Goal: Transaction & Acquisition: Obtain resource

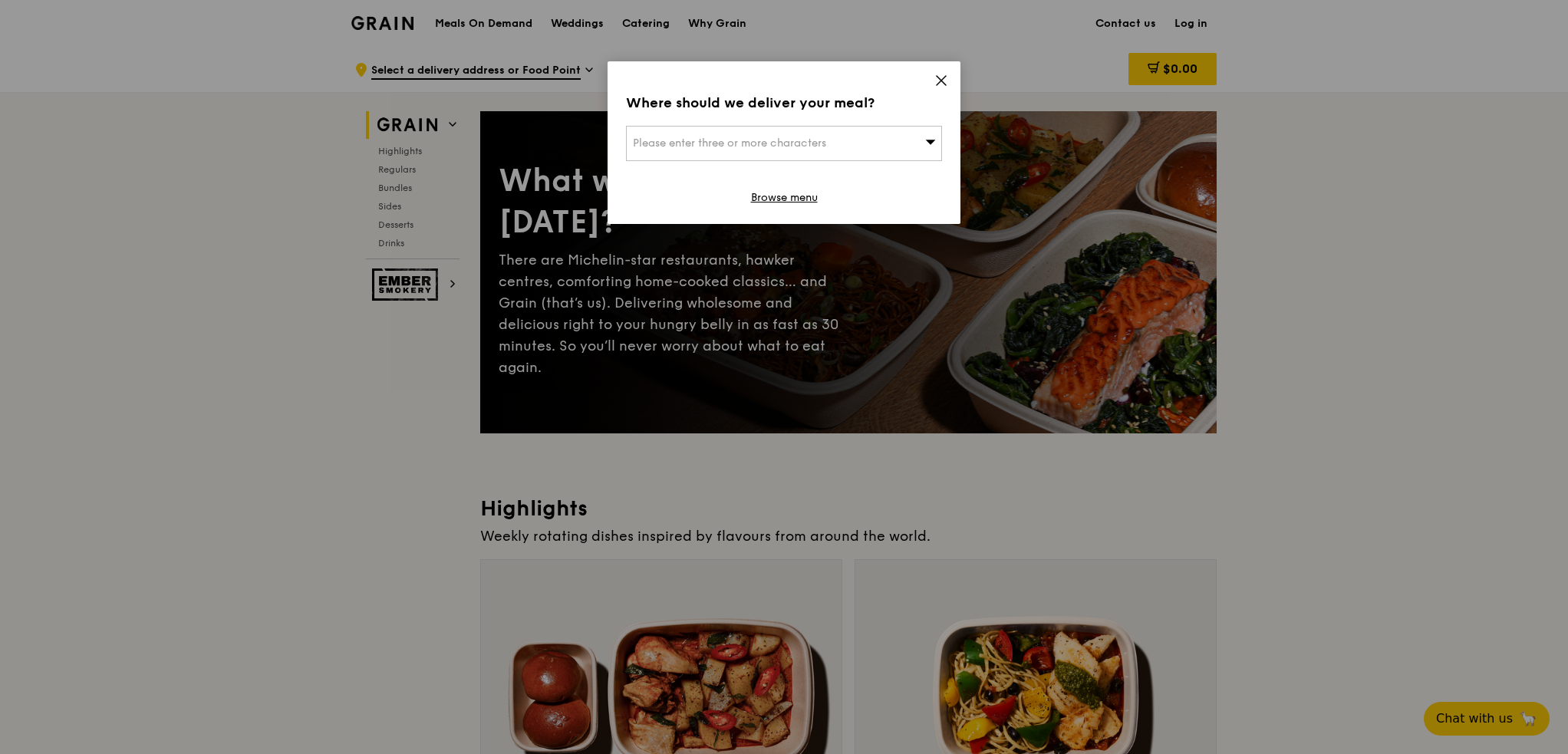
click at [947, 77] on icon at bounding box center [941, 80] width 13 height 13
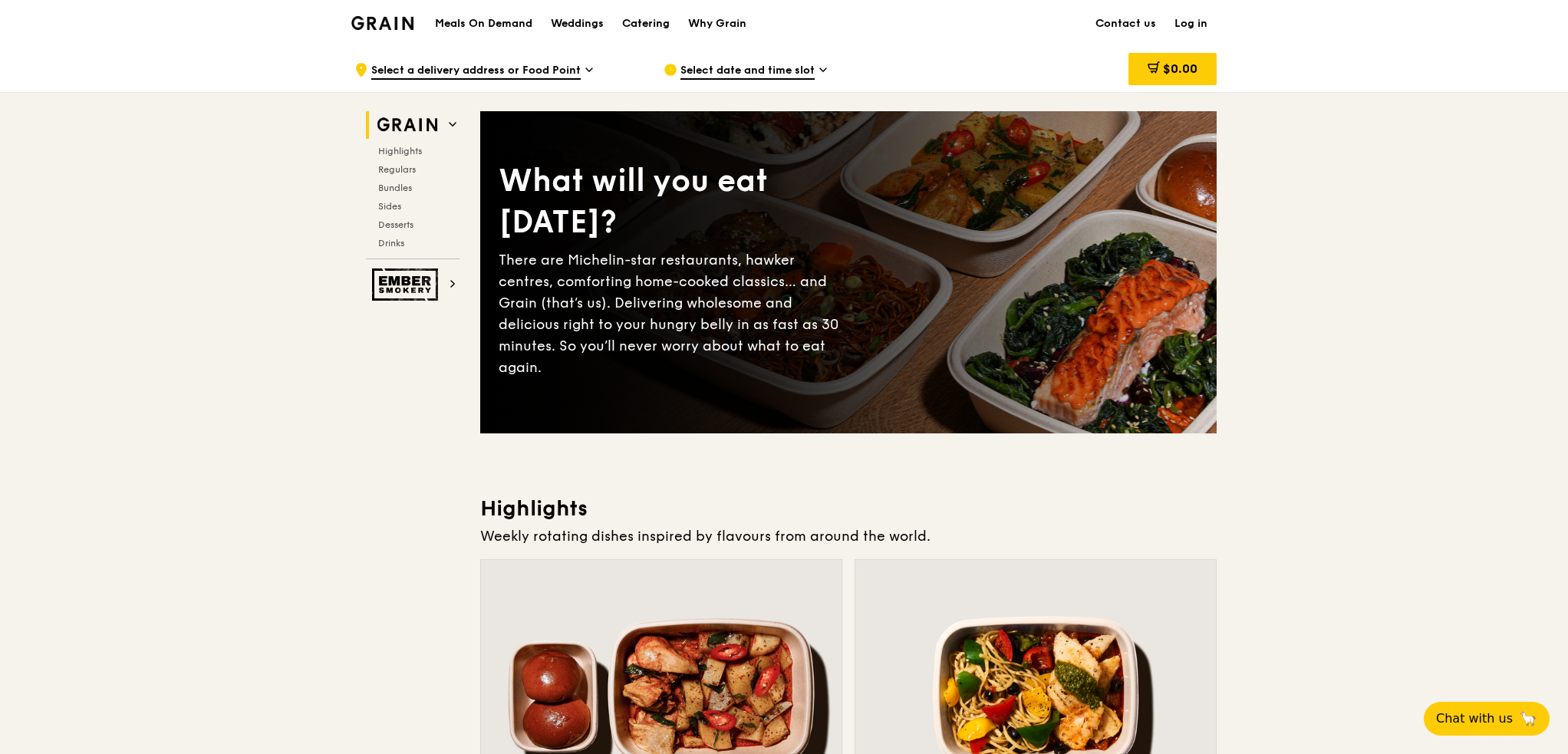
click at [647, 27] on div "Catering" at bounding box center [645, 24] width 47 height 46
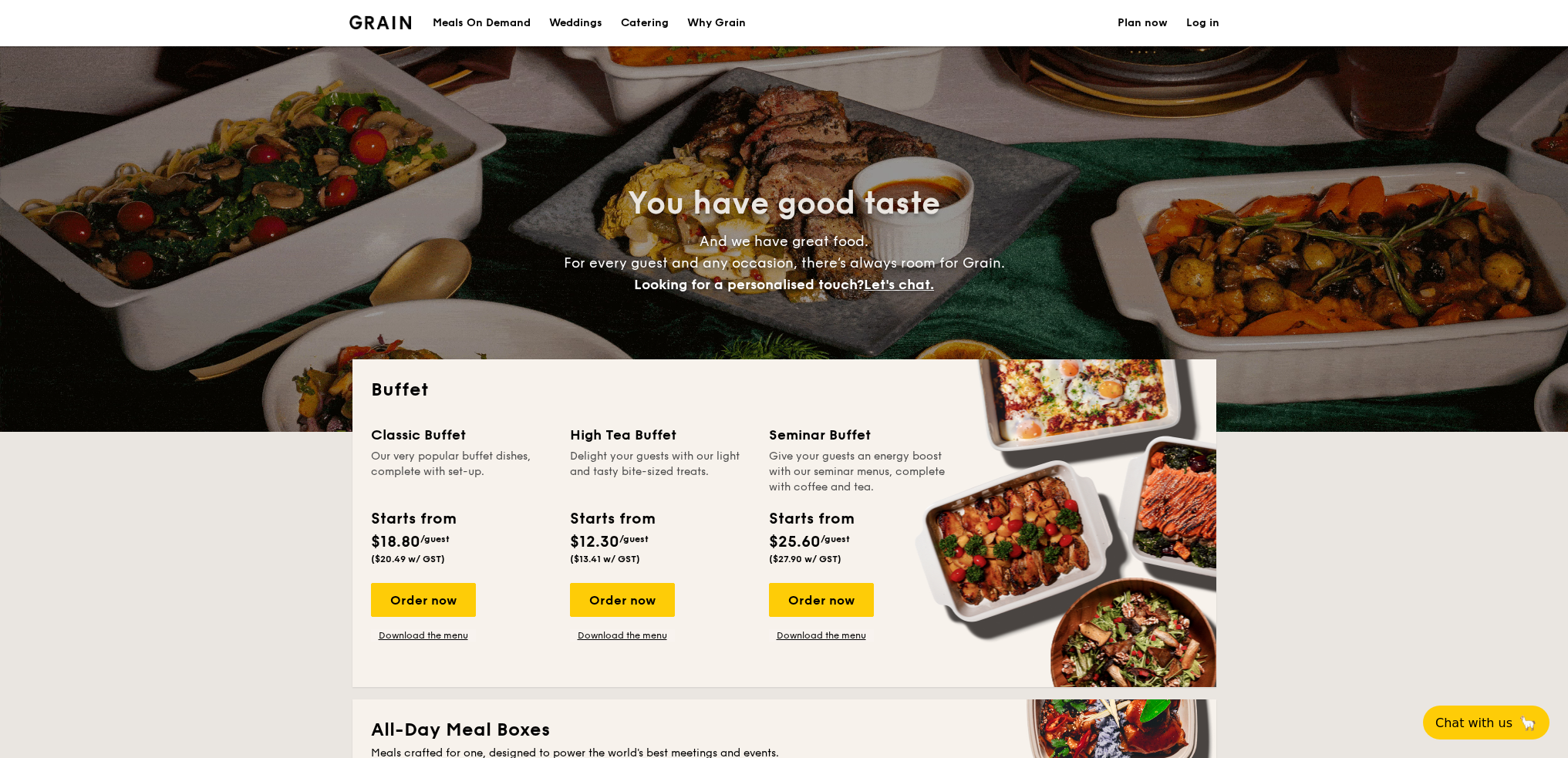
select select
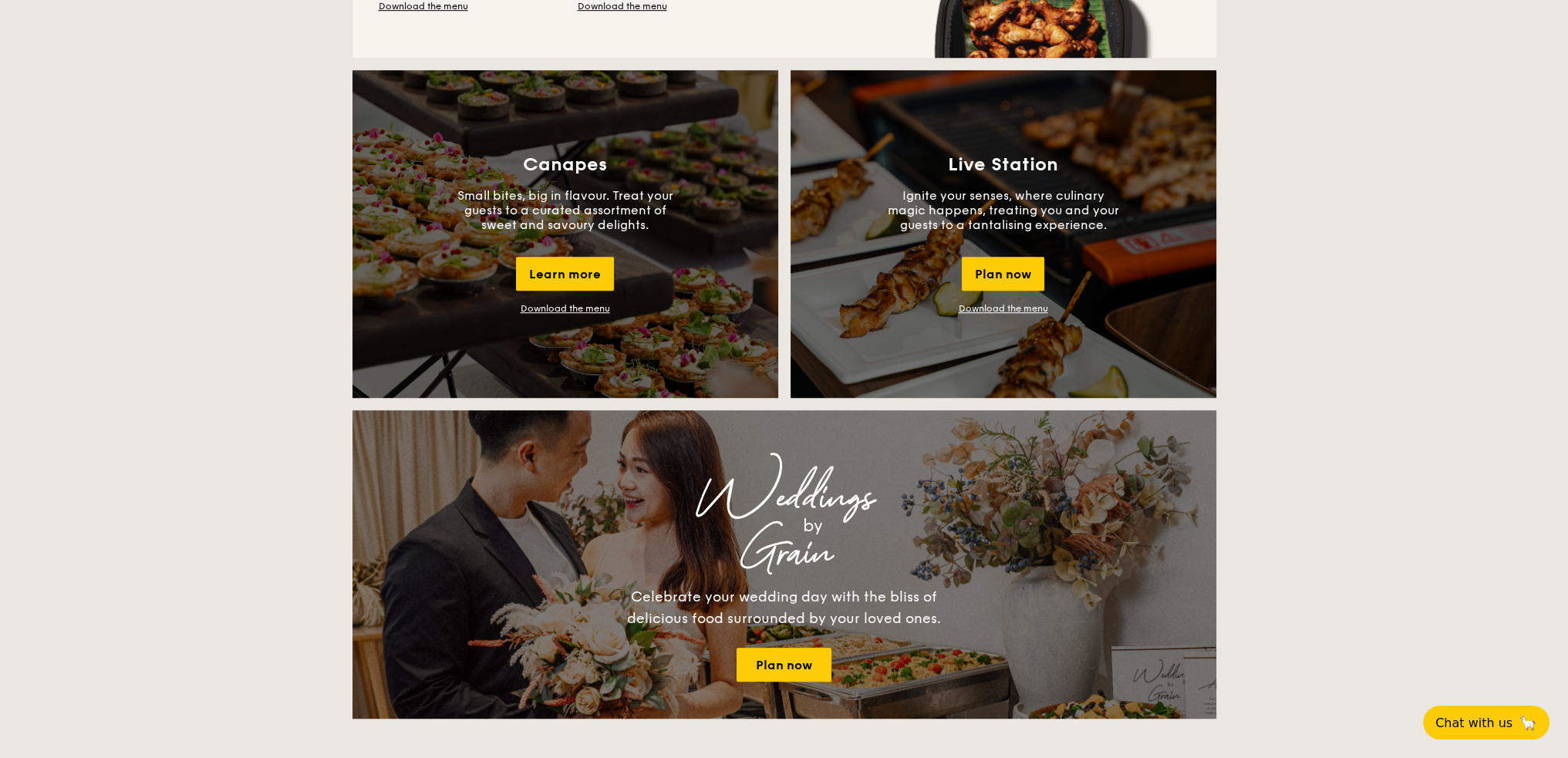
scroll to position [1311, 0]
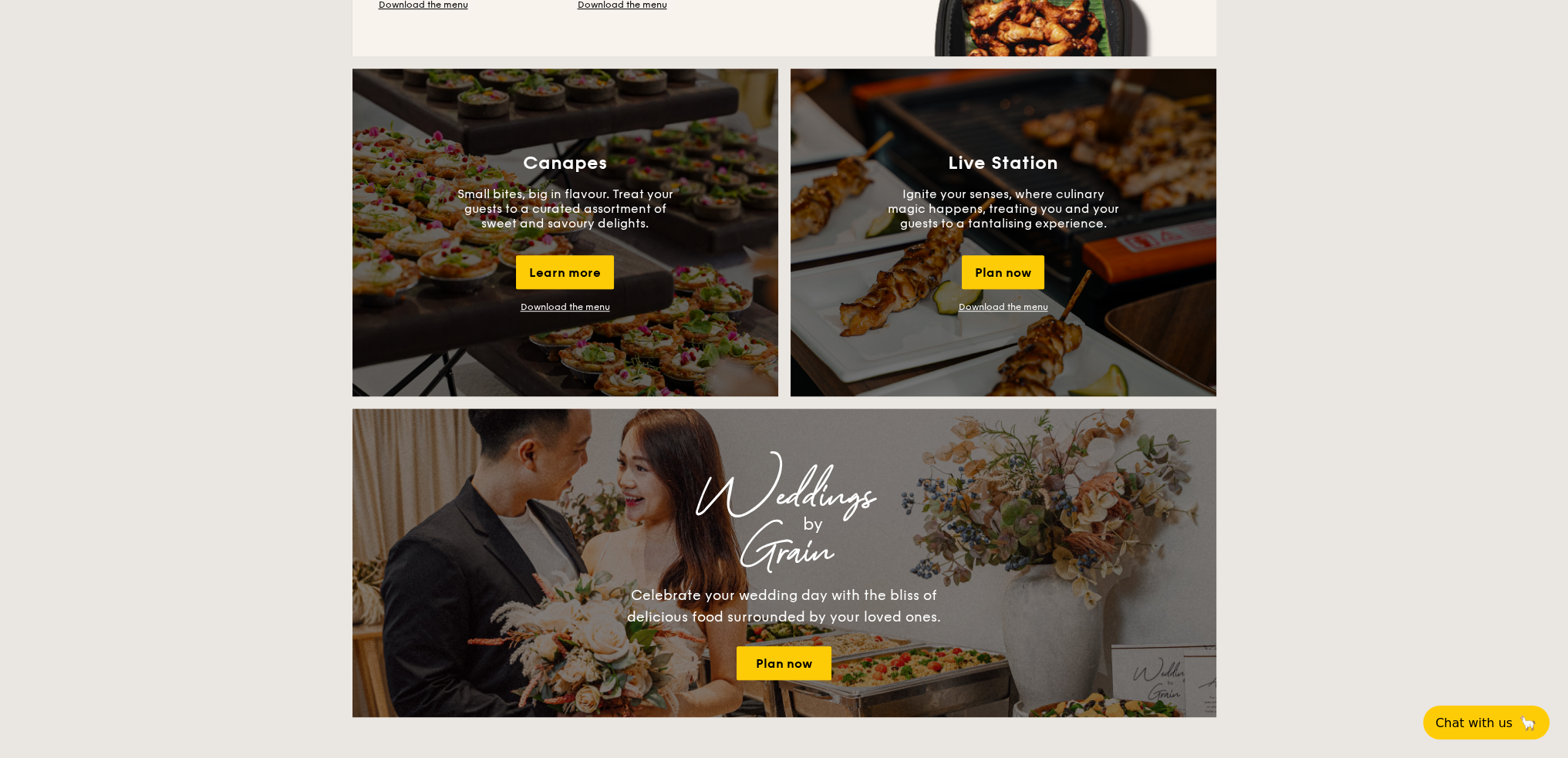
click at [590, 253] on div "Canapes Small bites, big in flavour. Treat your guests to a curated assortment …" at bounding box center [565, 232] width 426 height 328
click at [586, 312] on link "Download the menu" at bounding box center [566, 307] width 90 height 11
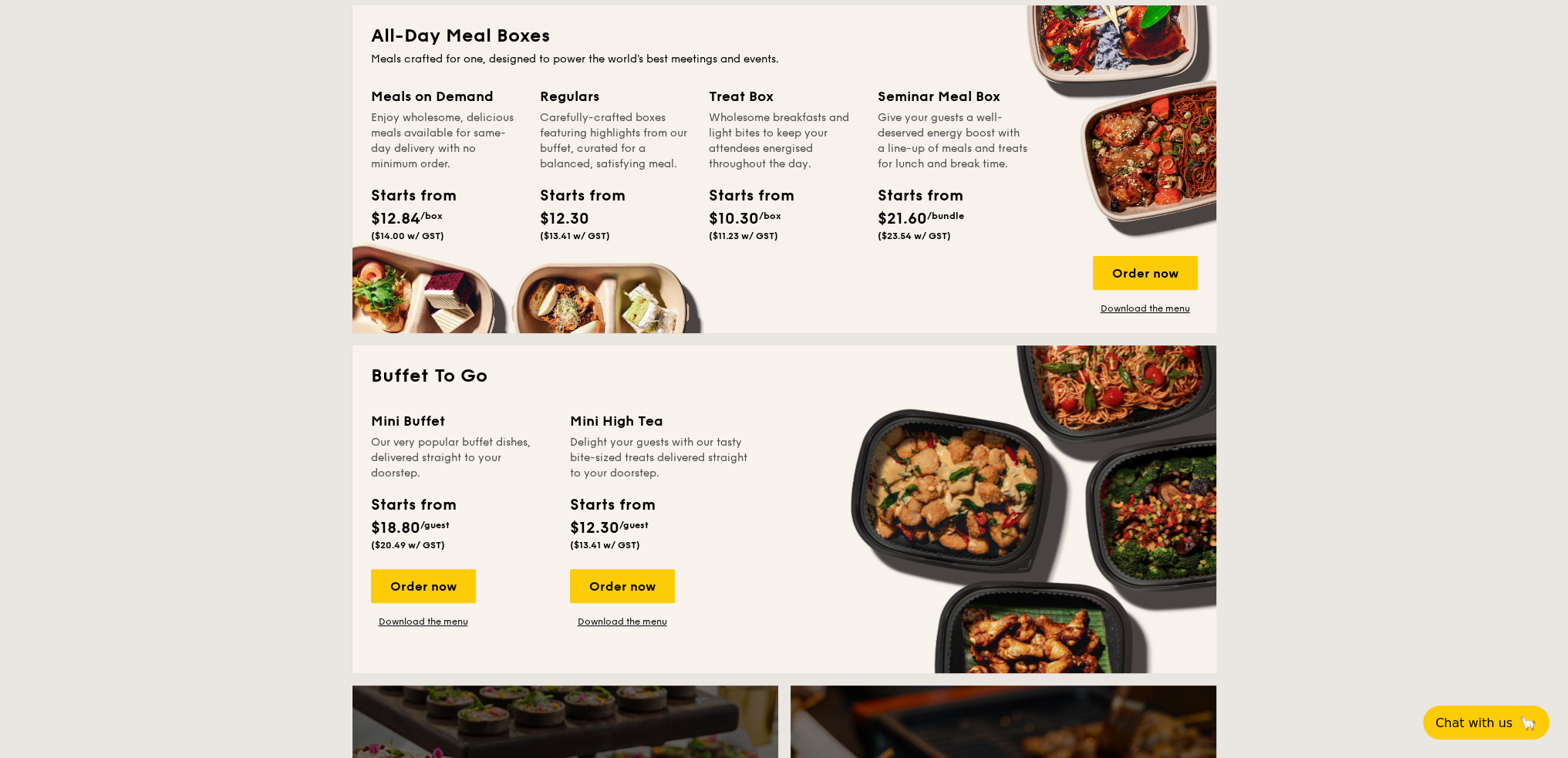
scroll to position [154, 0]
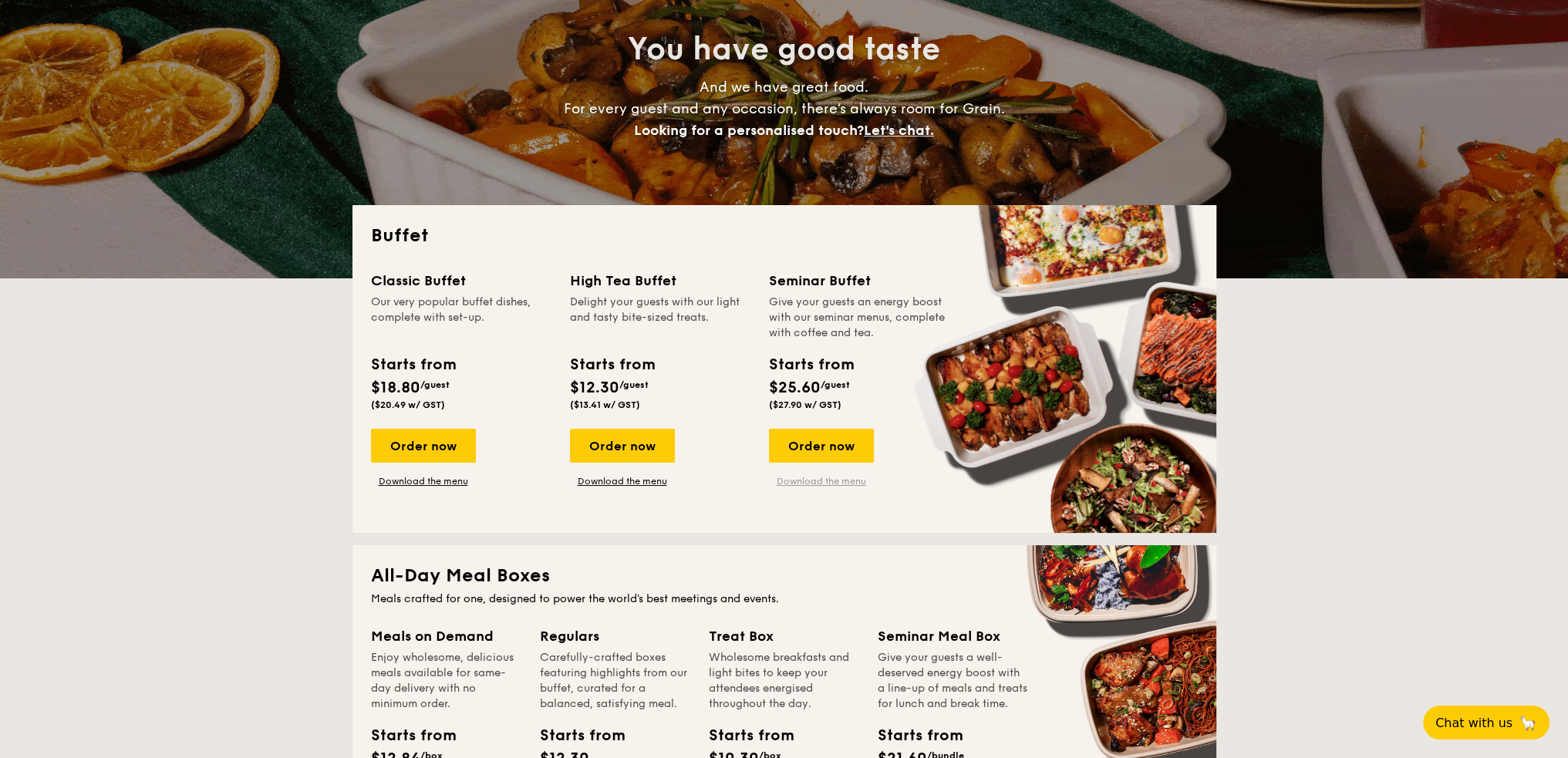
click at [833, 484] on link "Download the menu" at bounding box center [822, 481] width 105 height 13
